Goal: Navigation & Orientation: Find specific page/section

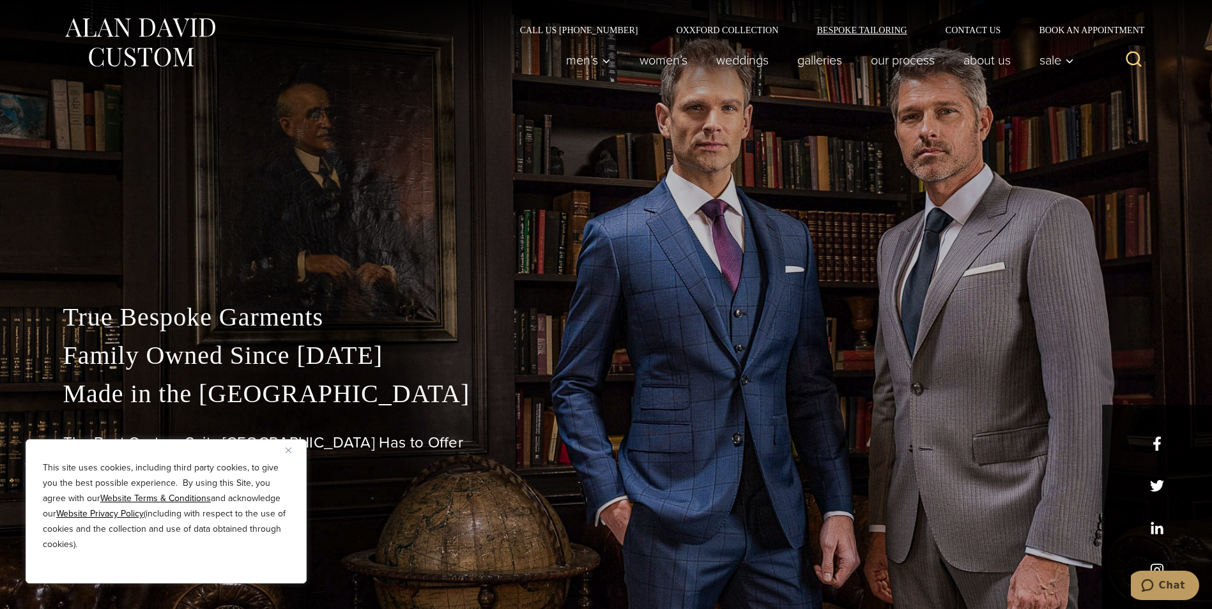
click at [863, 27] on link "Bespoke Tailoring" at bounding box center [861, 30] width 128 height 9
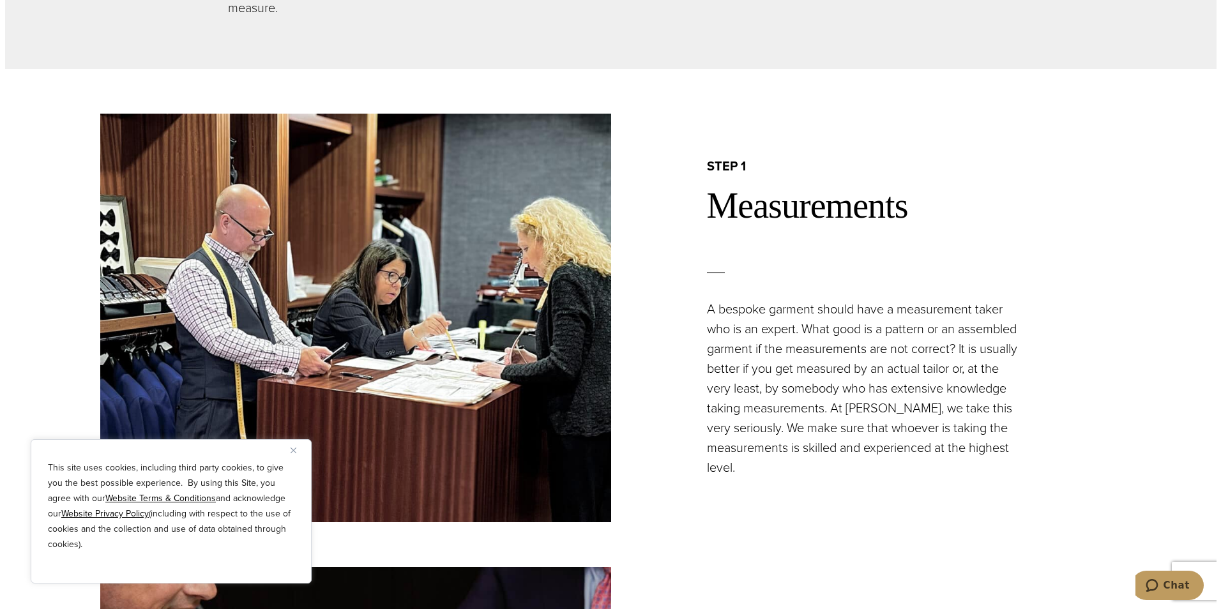
scroll to position [1086, 0]
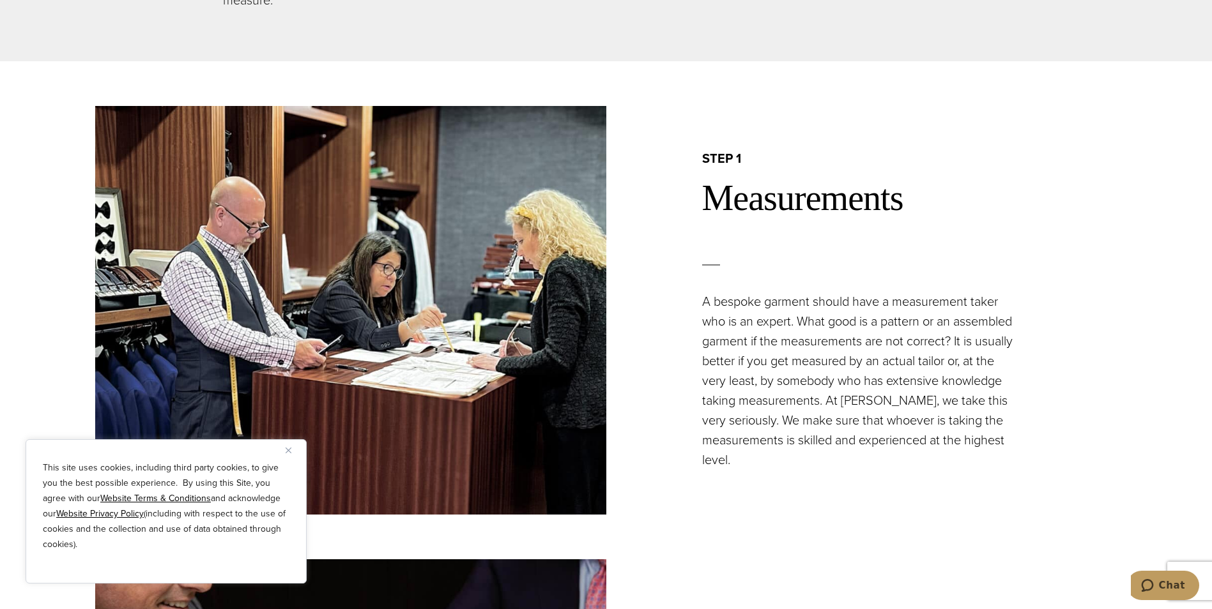
click at [289, 448] on img "Close" at bounding box center [289, 451] width 6 height 6
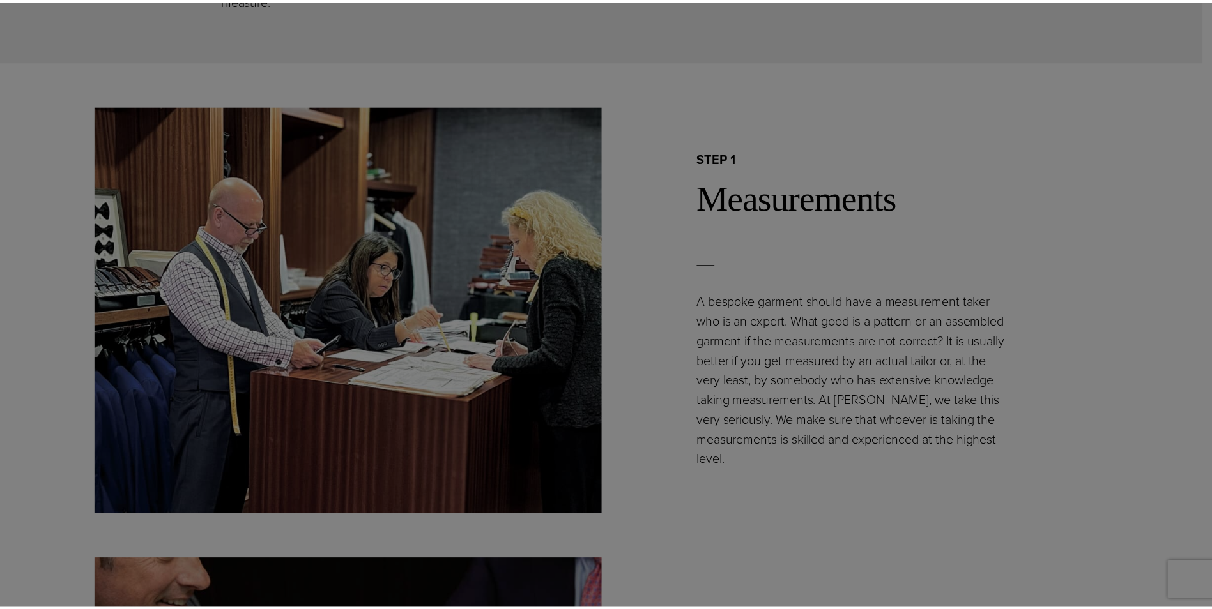
scroll to position [0, 0]
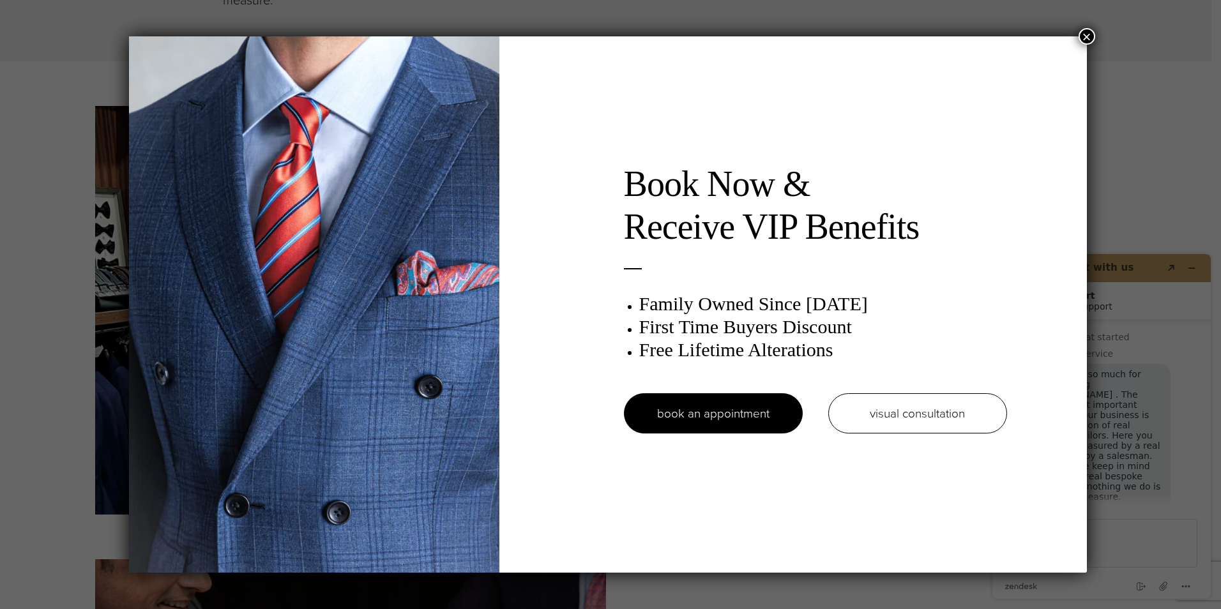
click at [1094, 36] on button "×" at bounding box center [1087, 36] width 17 height 17
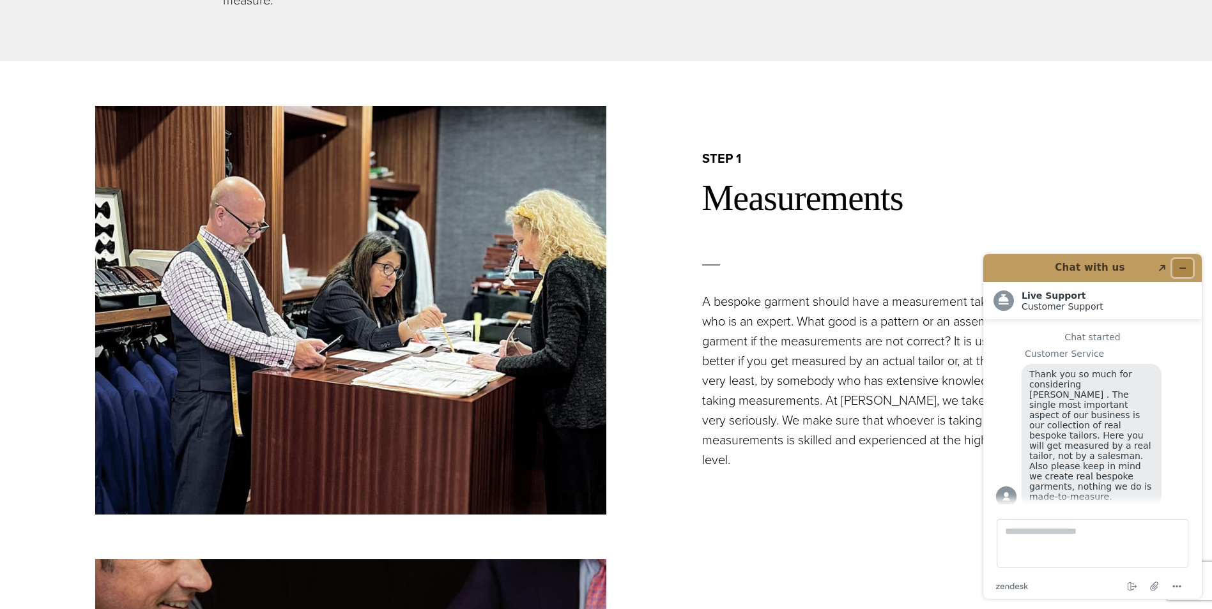
click at [1181, 266] on icon "Minimize widget" at bounding box center [1182, 268] width 9 height 9
